Goal: Task Accomplishment & Management: Complete application form

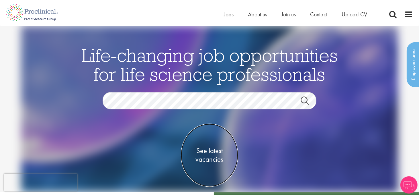
drag, startPoint x: 0, startPoint y: 0, endPoint x: 207, endPoint y: 161, distance: 262.3
click at [207, 161] on span "See latest vacancies" at bounding box center [209, 155] width 57 height 17
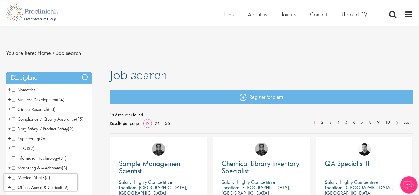
click at [12, 159] on span "Information Technology" at bounding box center [35, 158] width 47 height 6
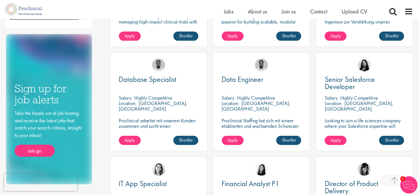
scroll to position [172, 0]
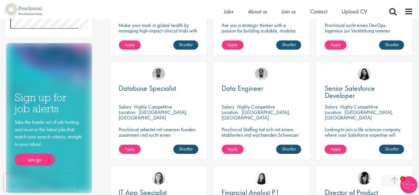
click at [253, 130] on p "Proclinical Staffing hat sich mit einem etablierten und wachsenden Schweizer IT…" at bounding box center [261, 142] width 79 height 33
click at [247, 76] on div "Timothy Deschamps" at bounding box center [261, 72] width 97 height 20
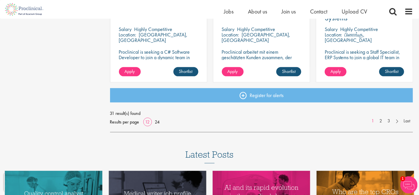
scroll to position [459, 0]
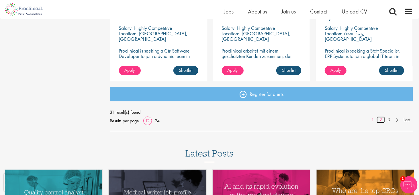
click at [381, 119] on link "2" at bounding box center [381, 119] width 8 height 7
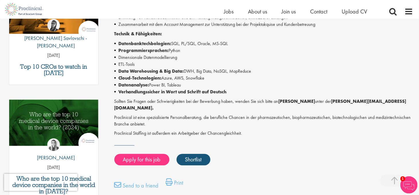
scroll to position [229, 0]
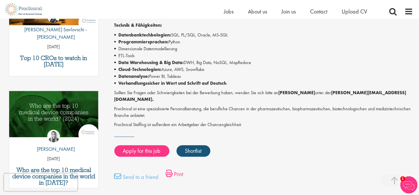
click at [180, 169] on link "Print" at bounding box center [175, 174] width 18 height 11
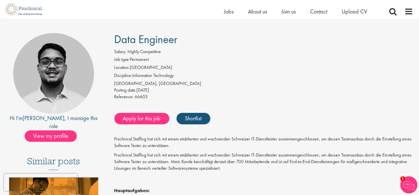
scroll to position [29, 0]
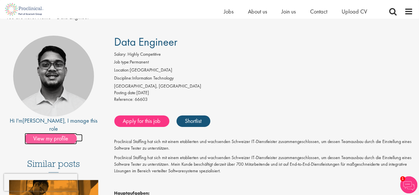
click at [41, 133] on span "View my profile" at bounding box center [51, 138] width 52 height 11
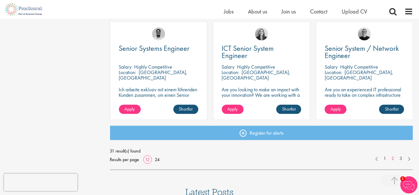
scroll to position [430, 0]
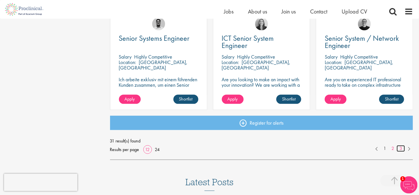
click at [400, 148] on link "3" at bounding box center [401, 148] width 8 height 7
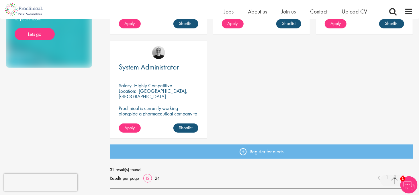
scroll to position [344, 0]
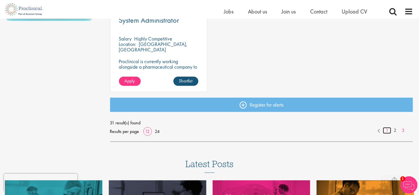
click at [387, 132] on link "1" at bounding box center [387, 130] width 8 height 7
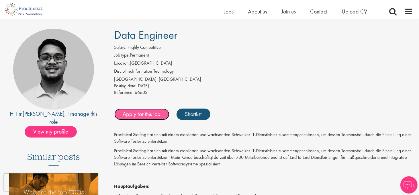
click at [133, 113] on link "Apply for this job" at bounding box center [141, 113] width 55 height 11
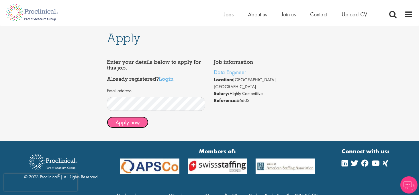
click at [128, 121] on button "Apply now" at bounding box center [128, 121] width 42 height 11
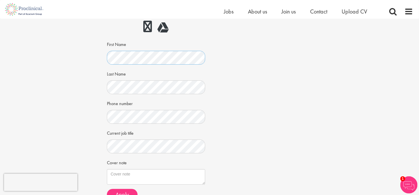
scroll to position [86, 0]
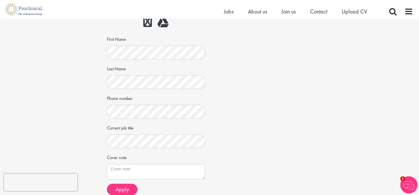
click at [118, 161] on div "Cover note" at bounding box center [156, 165] width 98 height 27
click at [114, 169] on textarea "Cover note" at bounding box center [156, 171] width 98 height 15
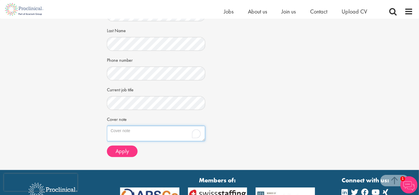
scroll to position [143, 0]
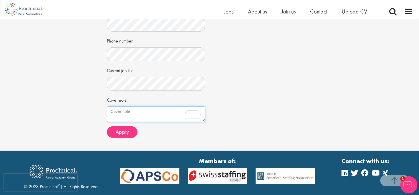
click at [116, 113] on textarea "Cover note" at bounding box center [156, 113] width 98 height 15
paste textarea "Dear [PERSON_NAME] or Sir I would like to introduce myself as a data/business a…"
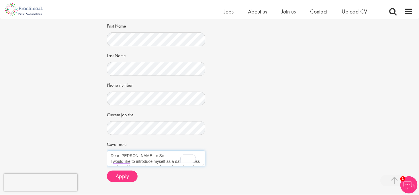
scroll to position [115, 0]
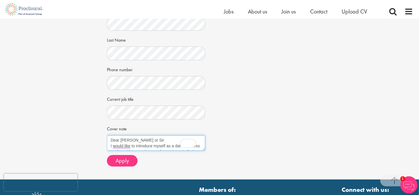
drag, startPoint x: 149, startPoint y: 139, endPoint x: 122, endPoint y: 140, distance: 27.3
click at [122, 140] on textarea "Dear [PERSON_NAME] or Sir I would like to introduce myself as a data/business a…" at bounding box center [156, 142] width 98 height 15
paste textarea "[PERSON_NAME]"
type textarea "Dear [PERSON_NAME], I would like to introduce myself as a data/business analyst…"
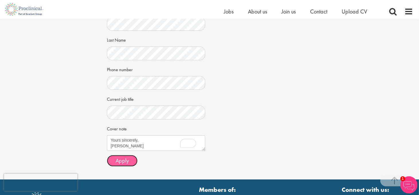
click at [125, 161] on span "Apply" at bounding box center [122, 160] width 13 height 7
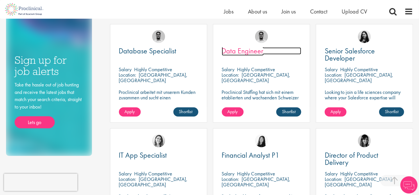
click at [248, 52] on span "Data Engineer" at bounding box center [243, 51] width 42 height 10
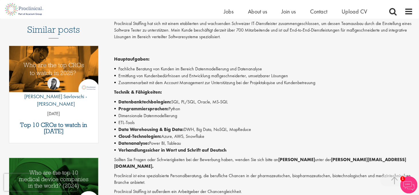
scroll to position [172, 0]
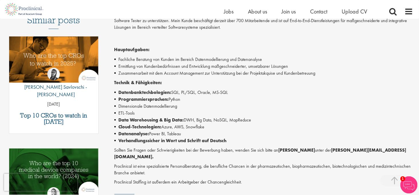
drag, startPoint x: 321, startPoint y: 150, endPoint x: 298, endPoint y: 150, distance: 22.9
click at [298, 150] on strong "Timothy Deschamps" at bounding box center [297, 150] width 37 height 6
copy strong "Deschamps"
